Goal: Book appointment/travel/reservation

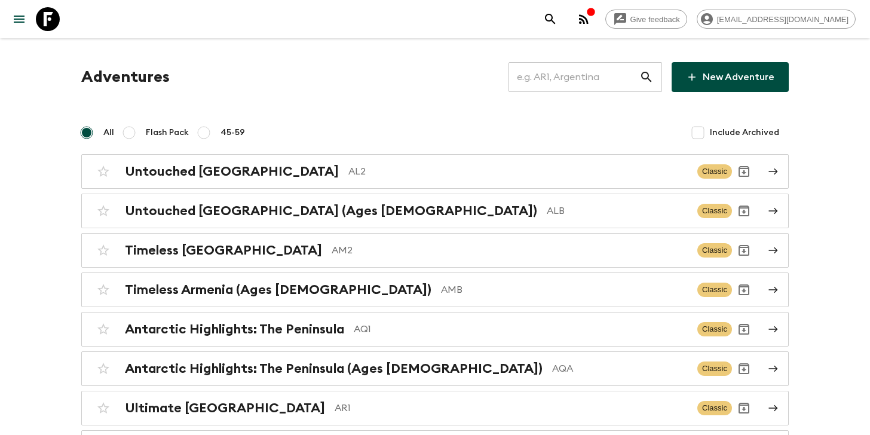
click at [584, 72] on input "text" at bounding box center [573, 76] width 131 height 33
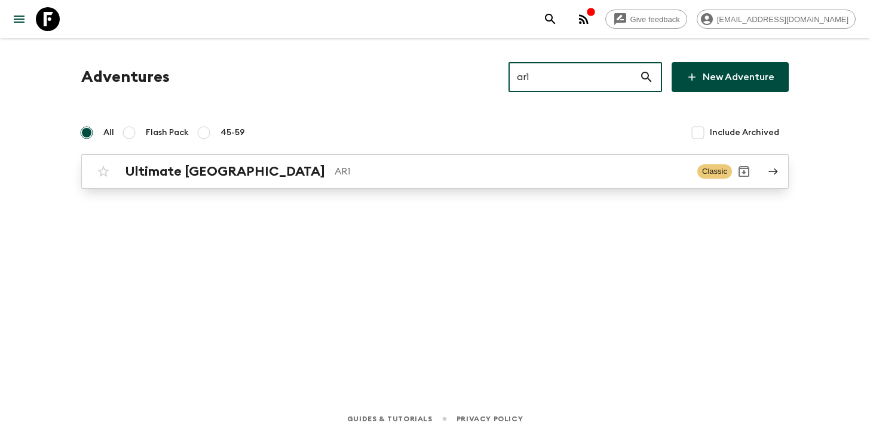
type input "ar1"
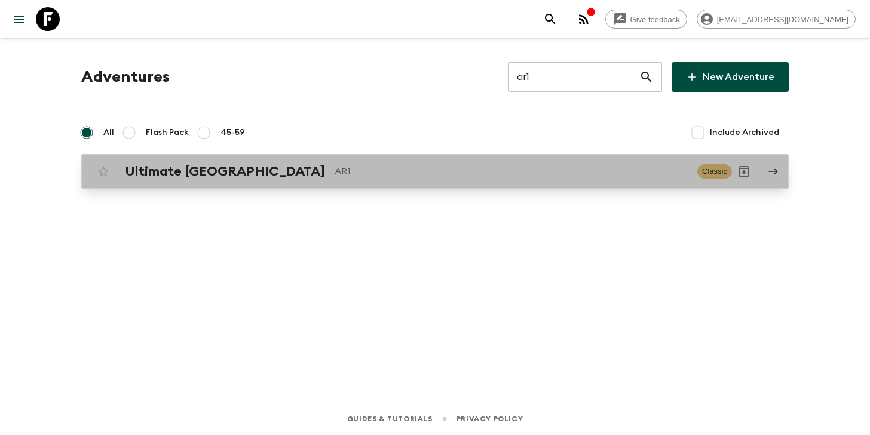
click at [360, 181] on div "Ultimate Argentina AR1 Classic" at bounding box center [411, 172] width 641 height 24
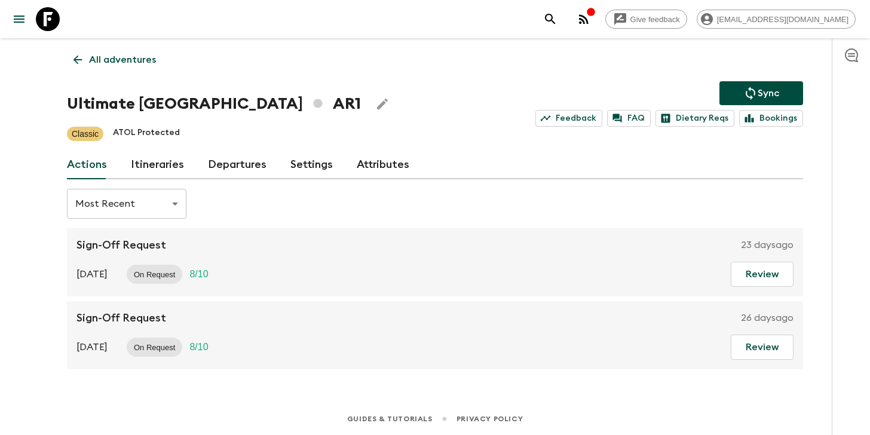
click at [162, 175] on link "Itineraries" at bounding box center [157, 165] width 53 height 29
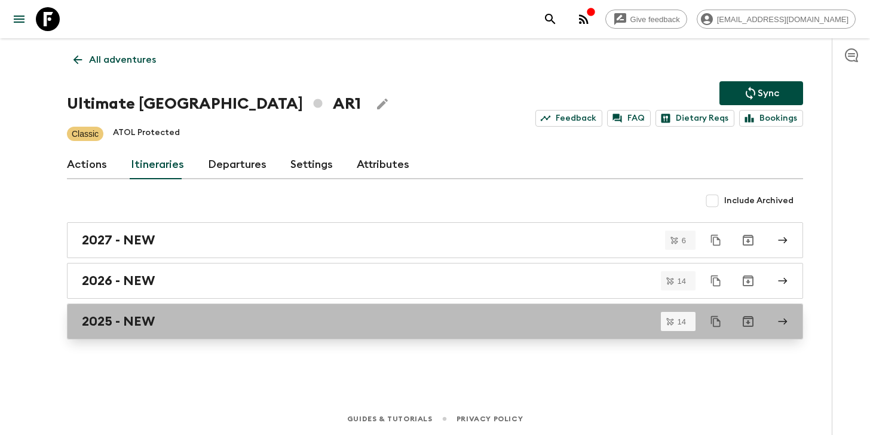
click at [127, 319] on h2 "2025 - NEW" at bounding box center [118, 322] width 73 height 16
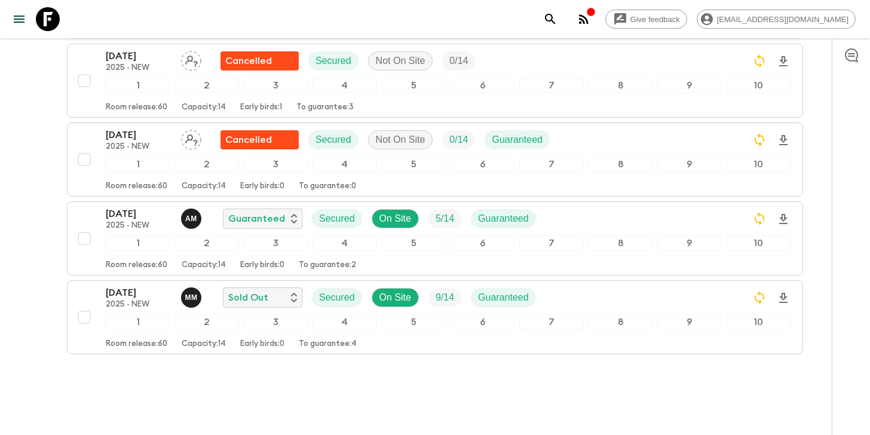
scroll to position [981, 0]
